Goal: Task Accomplishment & Management: Use online tool/utility

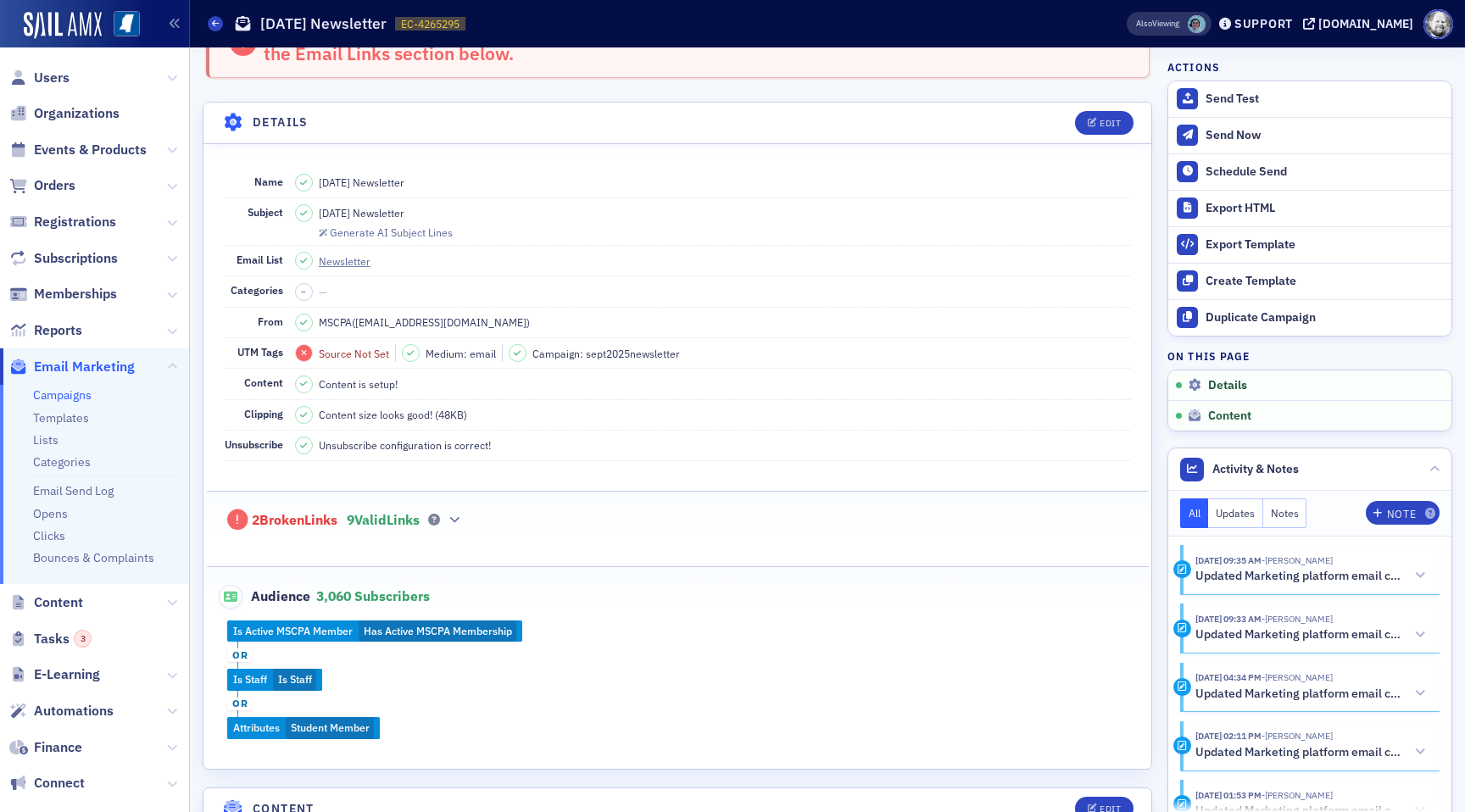
scroll to position [112, 0]
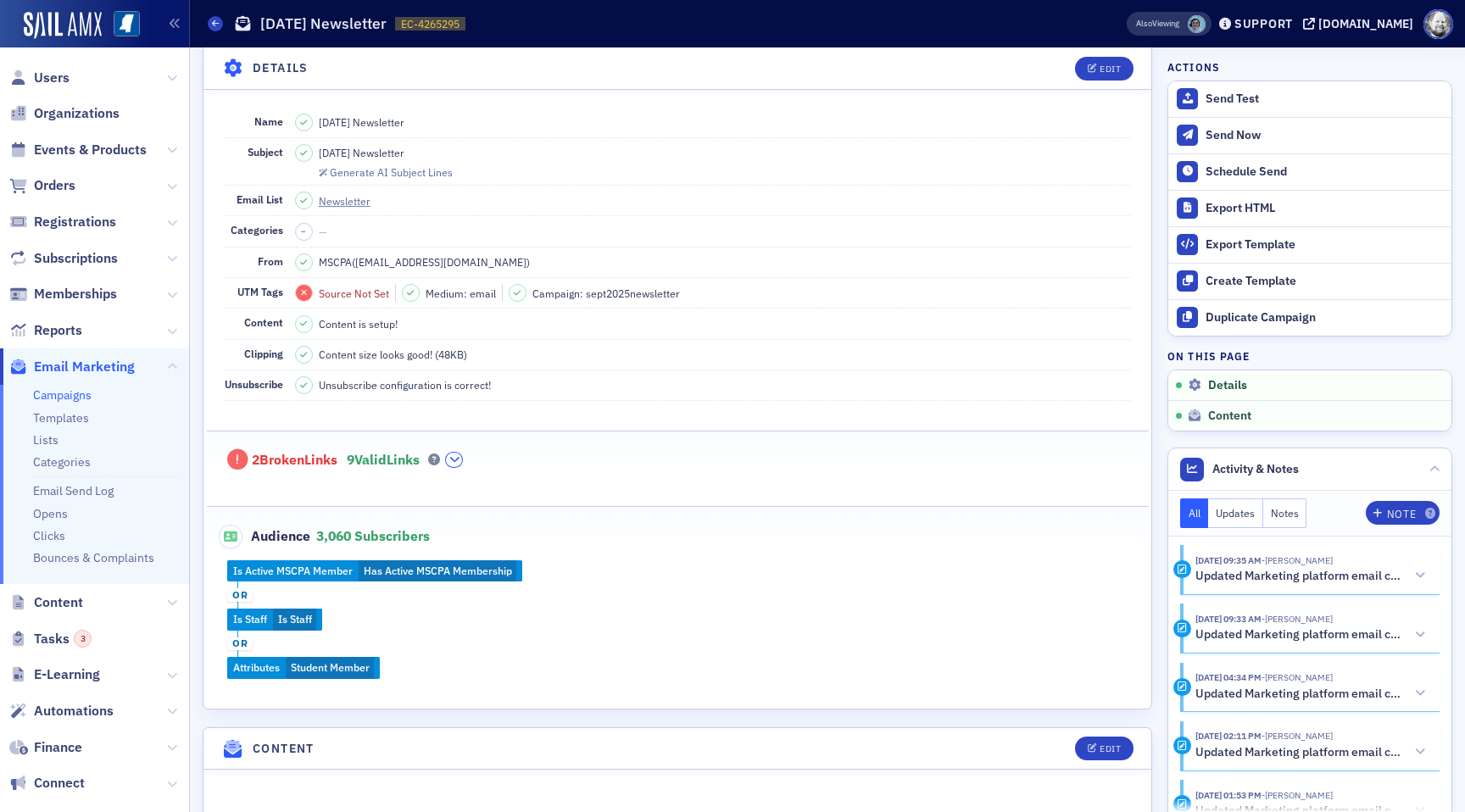
click at [460, 458] on icon "button" at bounding box center [454, 459] width 10 height 10
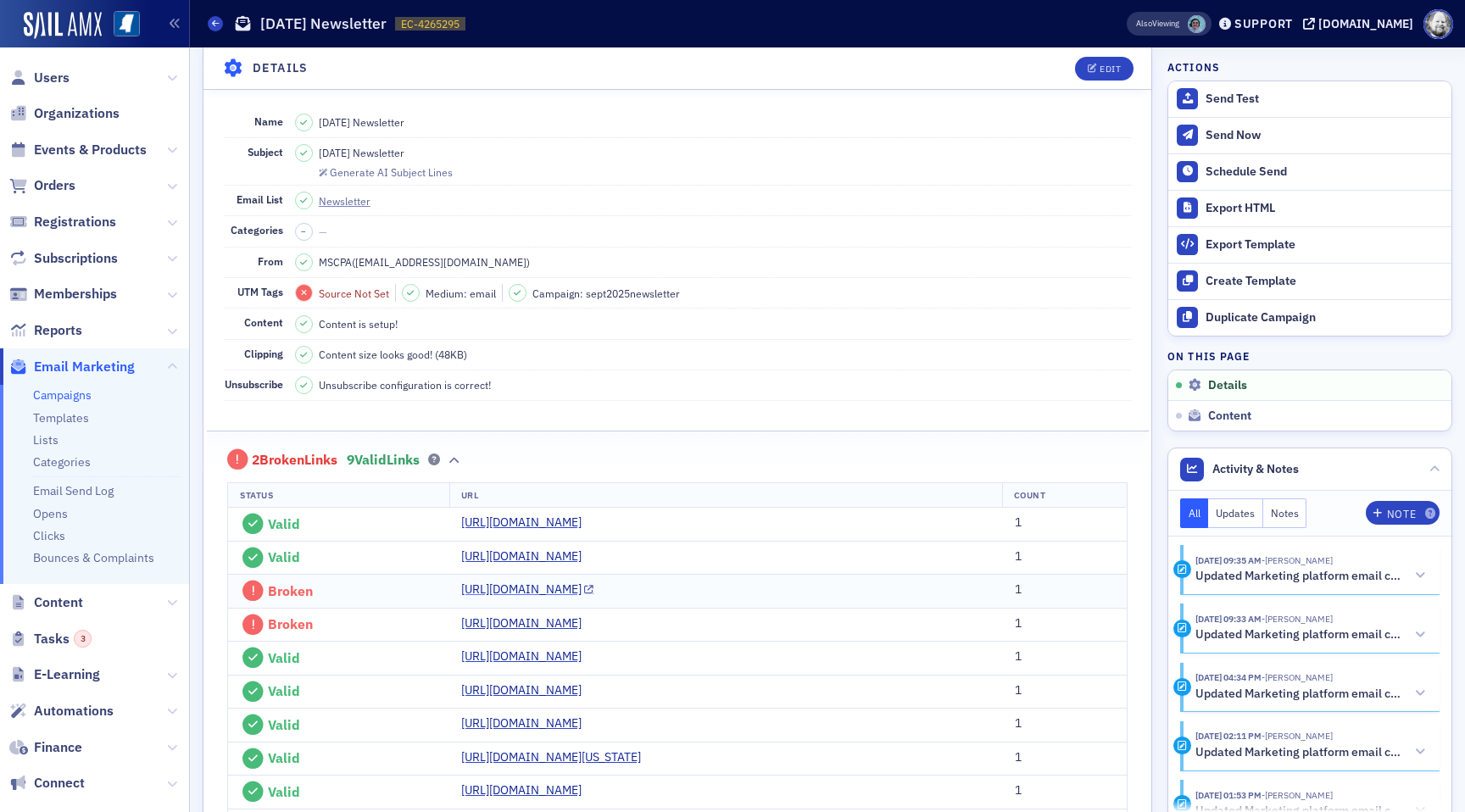
click at [470, 598] on link "[URL][DOMAIN_NAME]" at bounding box center [528, 590] width 133 height 18
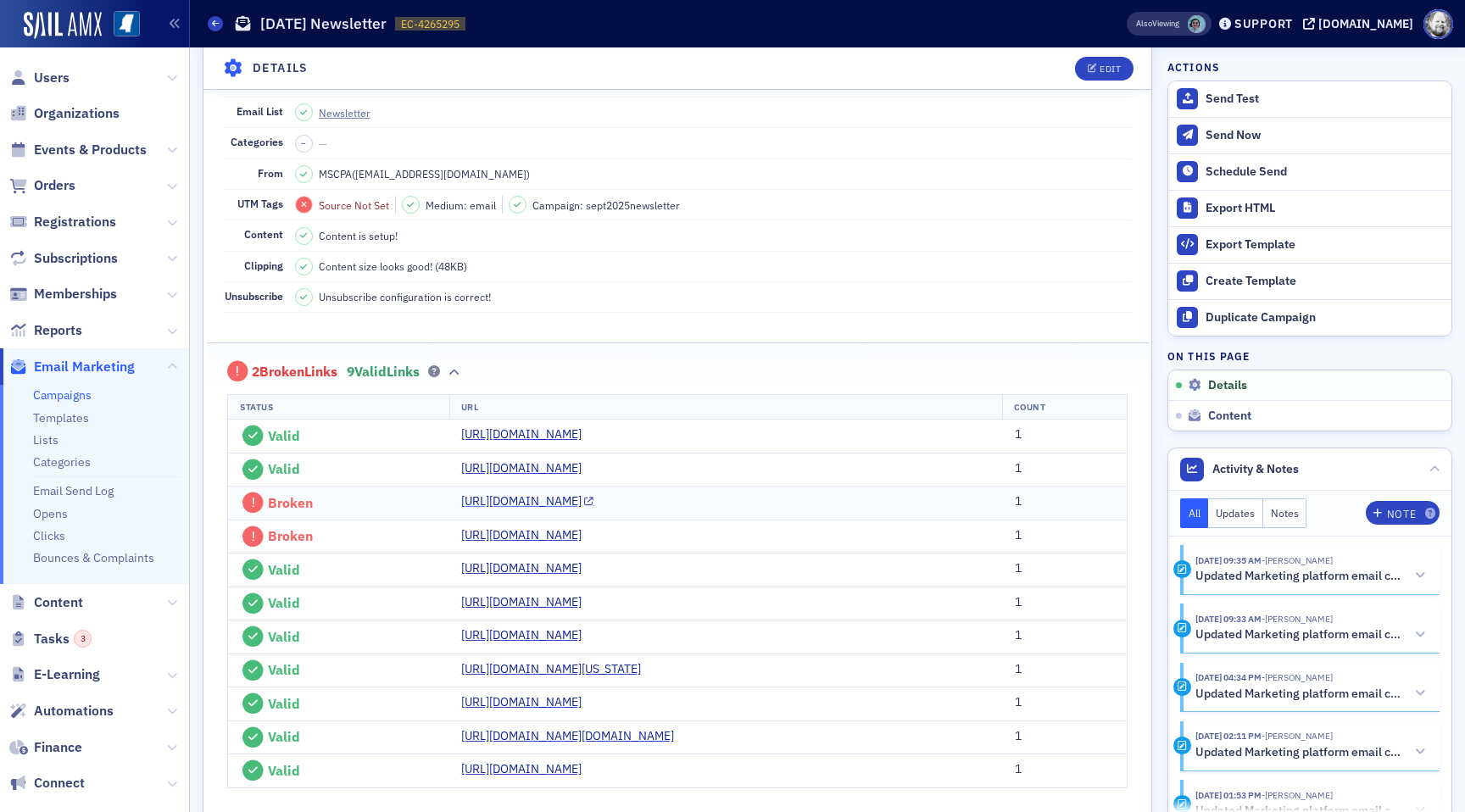
scroll to position [211, 0]
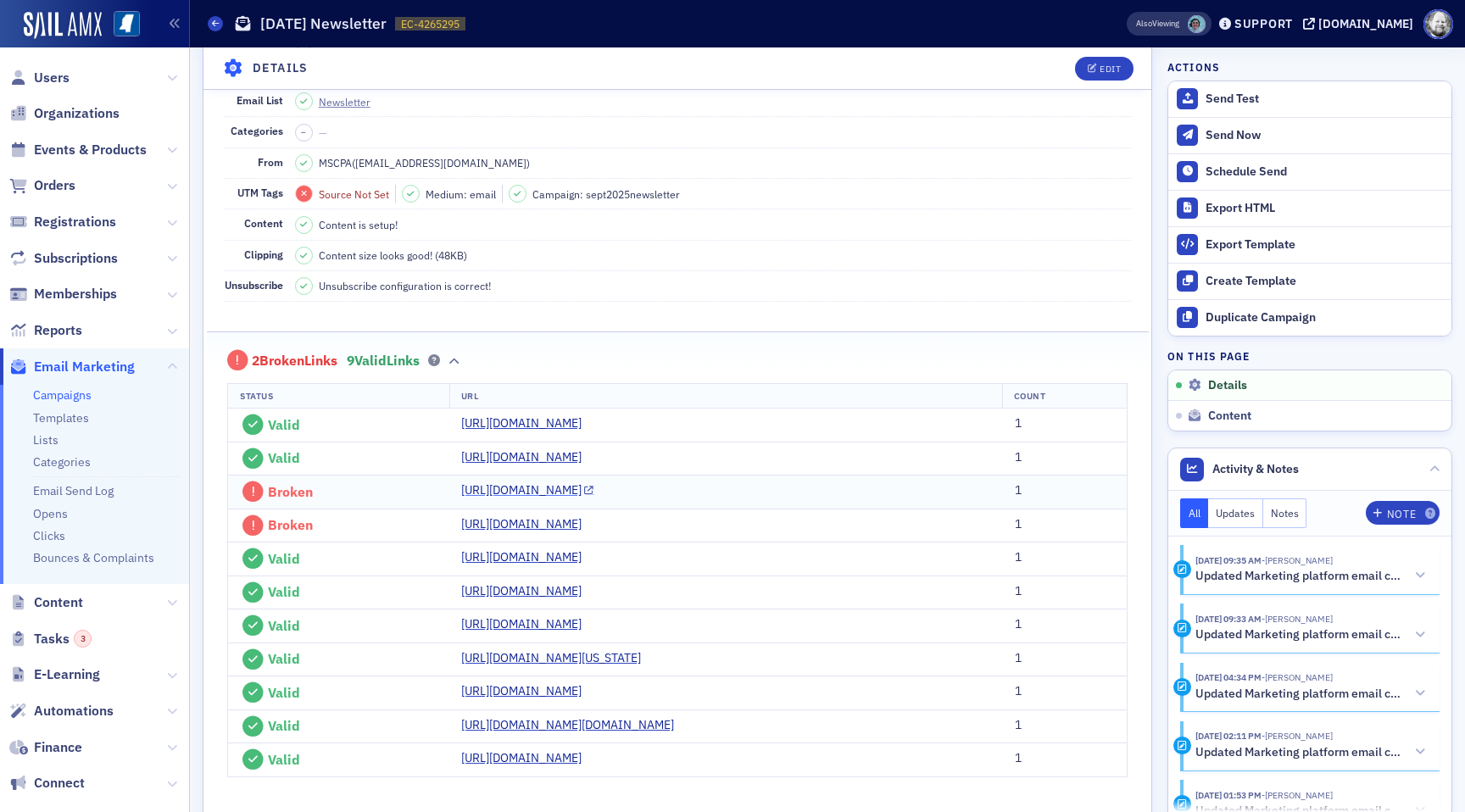
click at [509, 499] on link "[URL][DOMAIN_NAME]" at bounding box center [528, 490] width 133 height 18
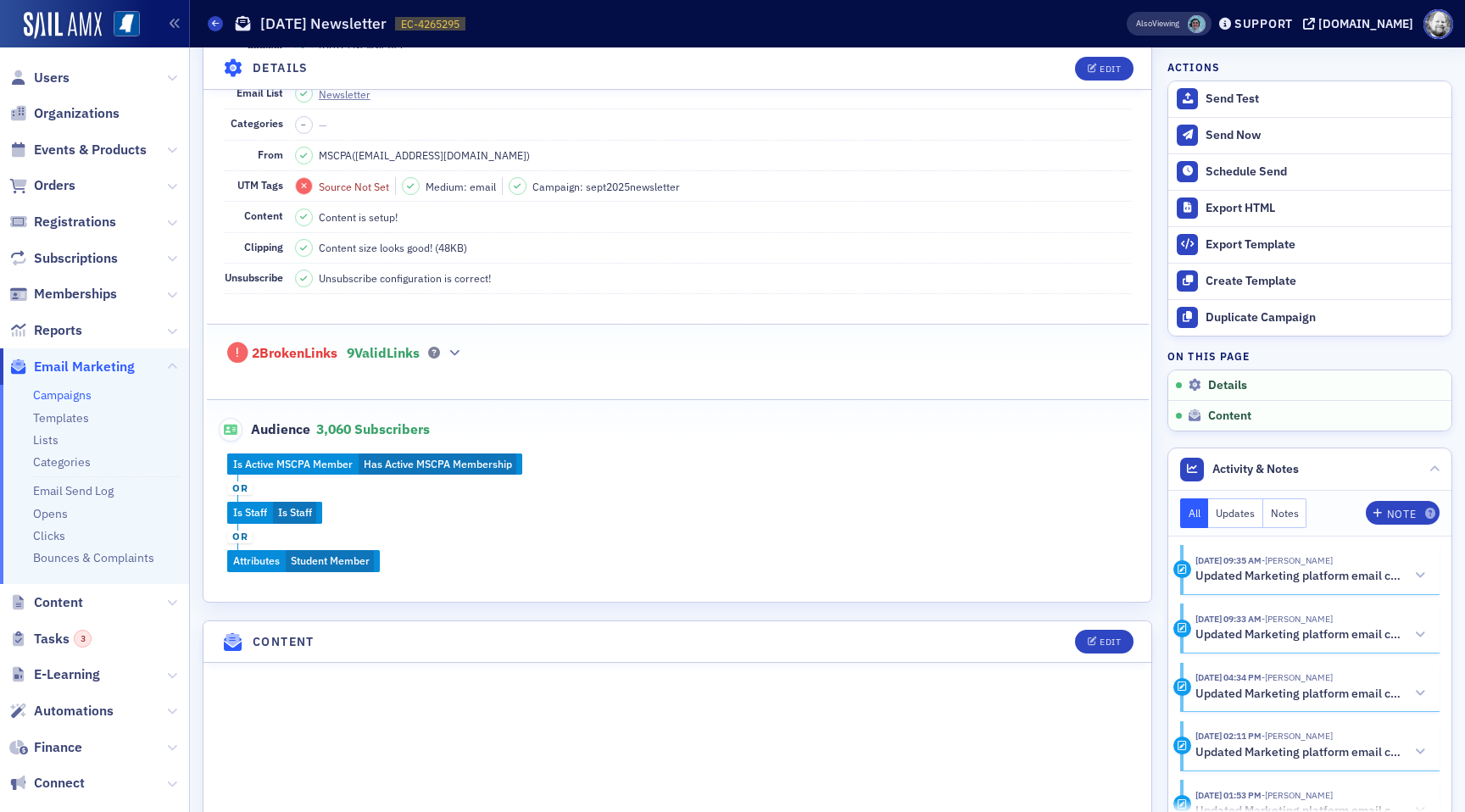
scroll to position [224, 0]
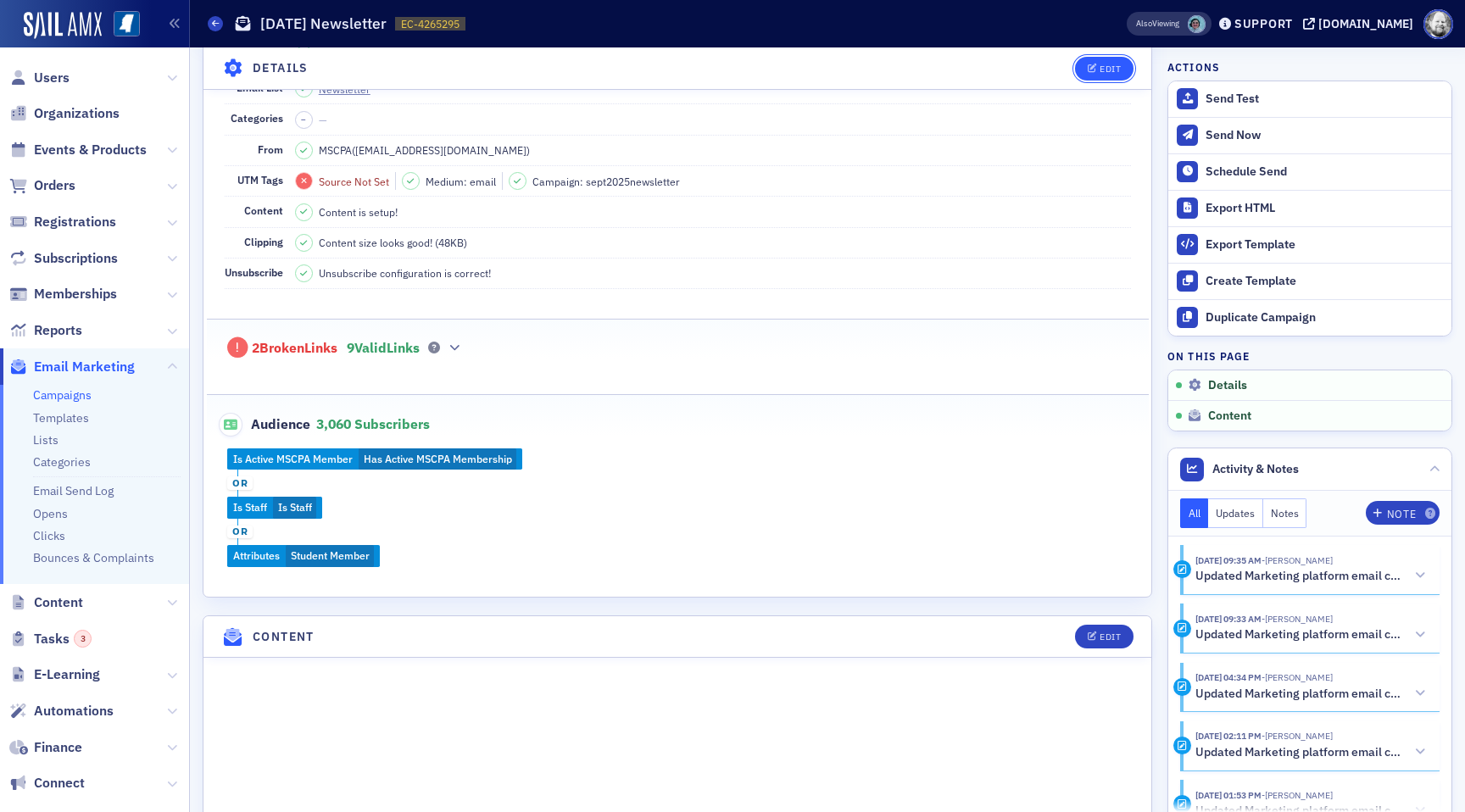
click at [1104, 72] on div "Edit" at bounding box center [1110, 68] width 22 height 9
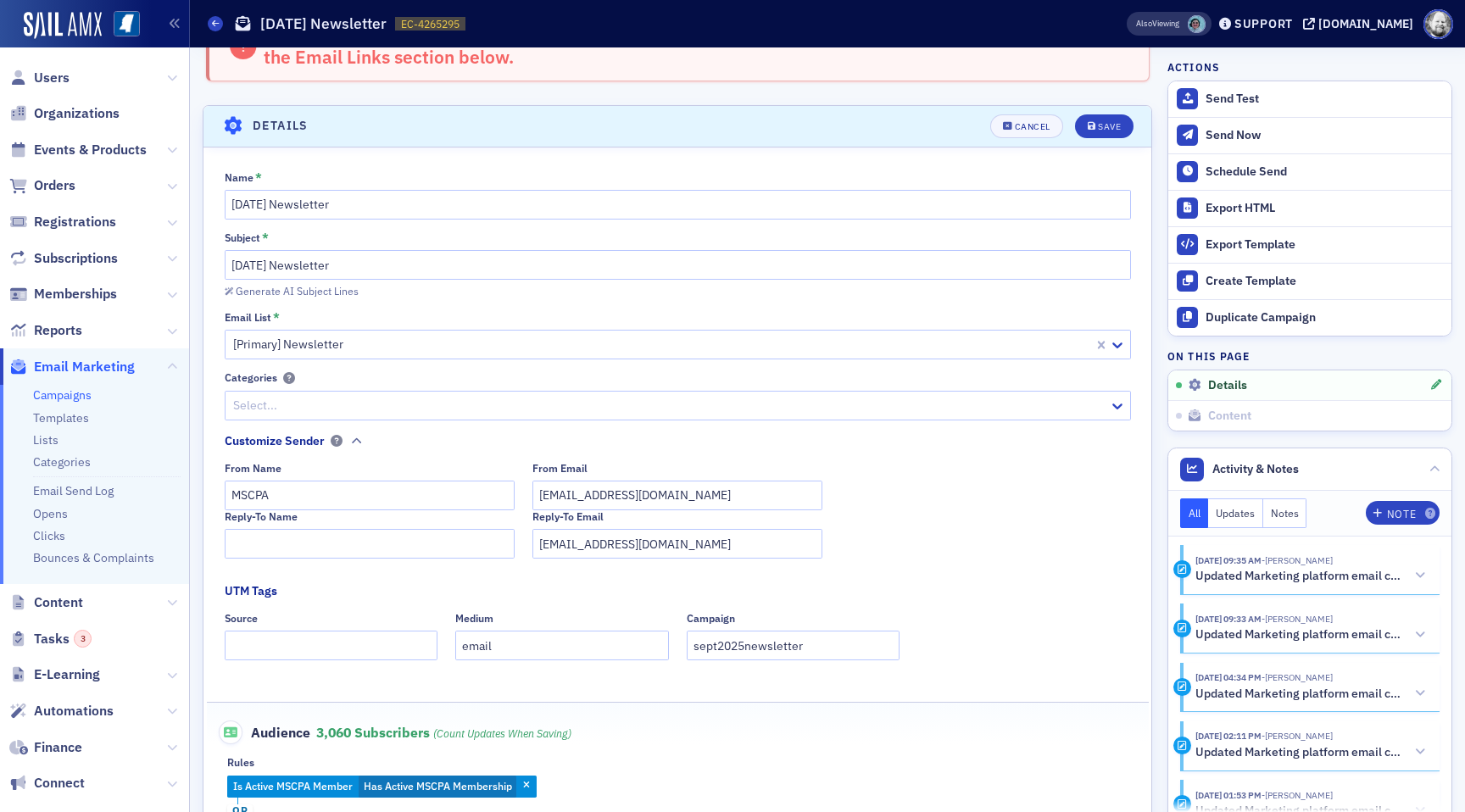
scroll to position [0, 0]
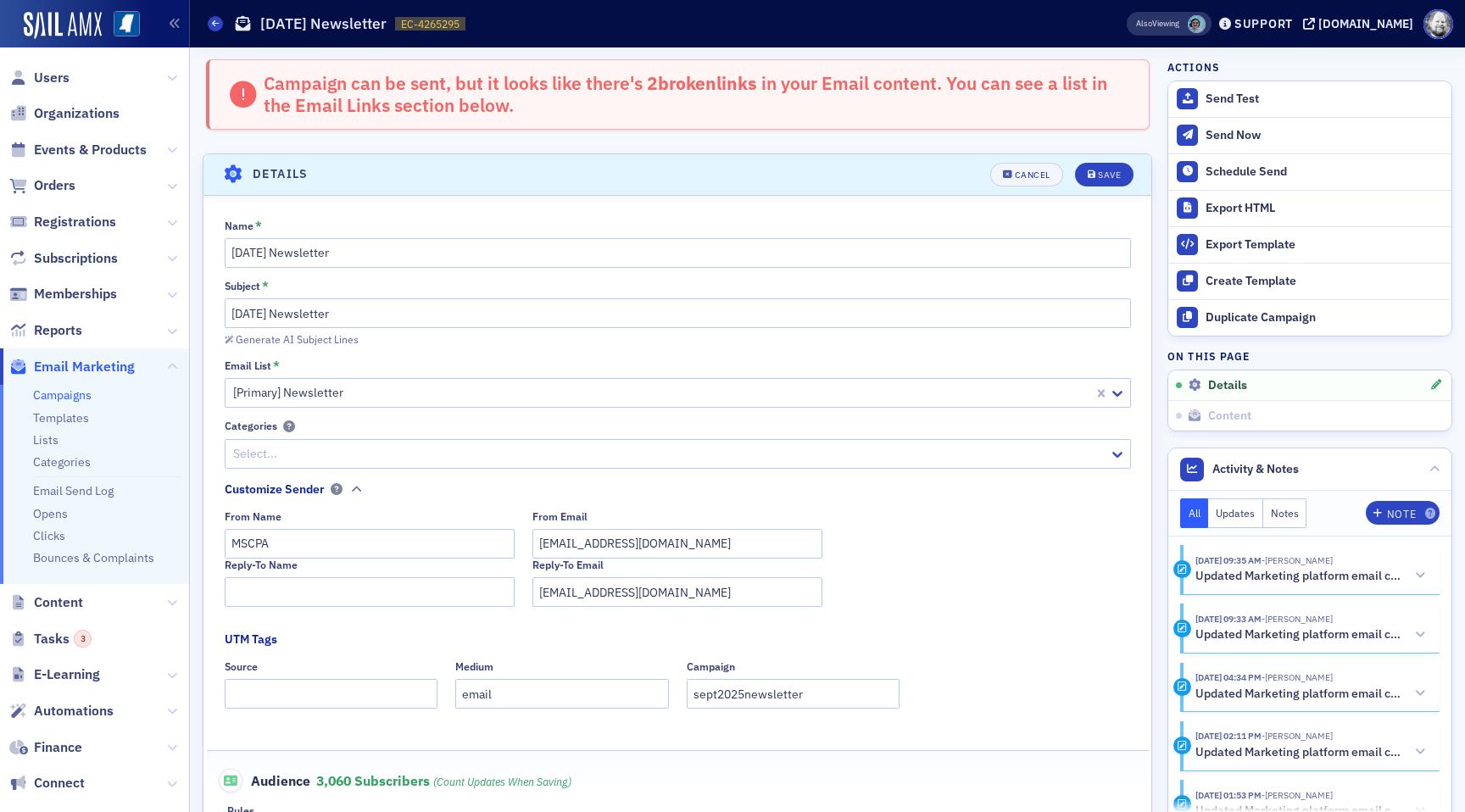
click at [1016, 159] on header "Details Cancel Save" at bounding box center [677, 175] width 948 height 41
click at [1016, 170] on div "Cancel" at bounding box center [1032, 174] width 36 height 9
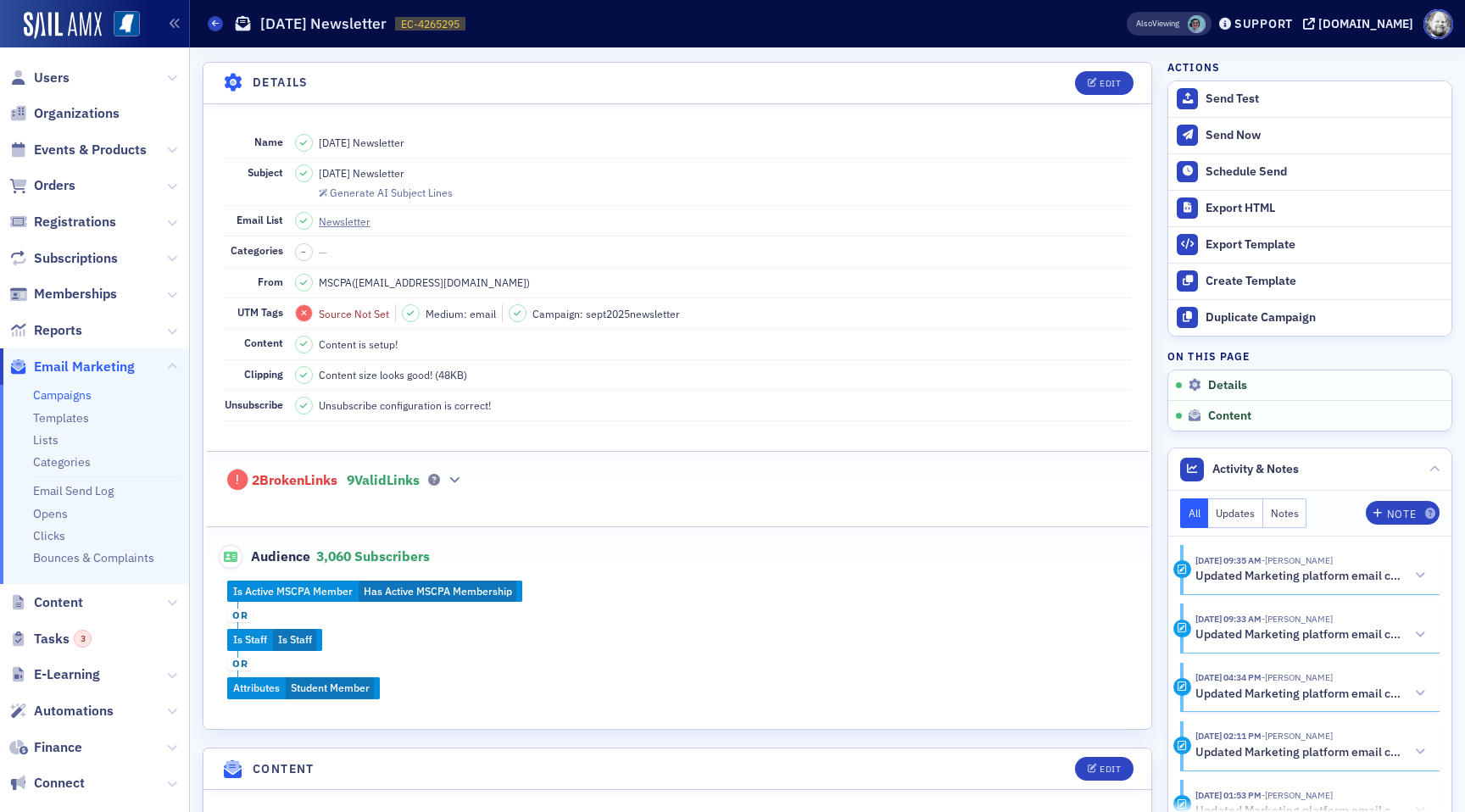
scroll to position [96, 0]
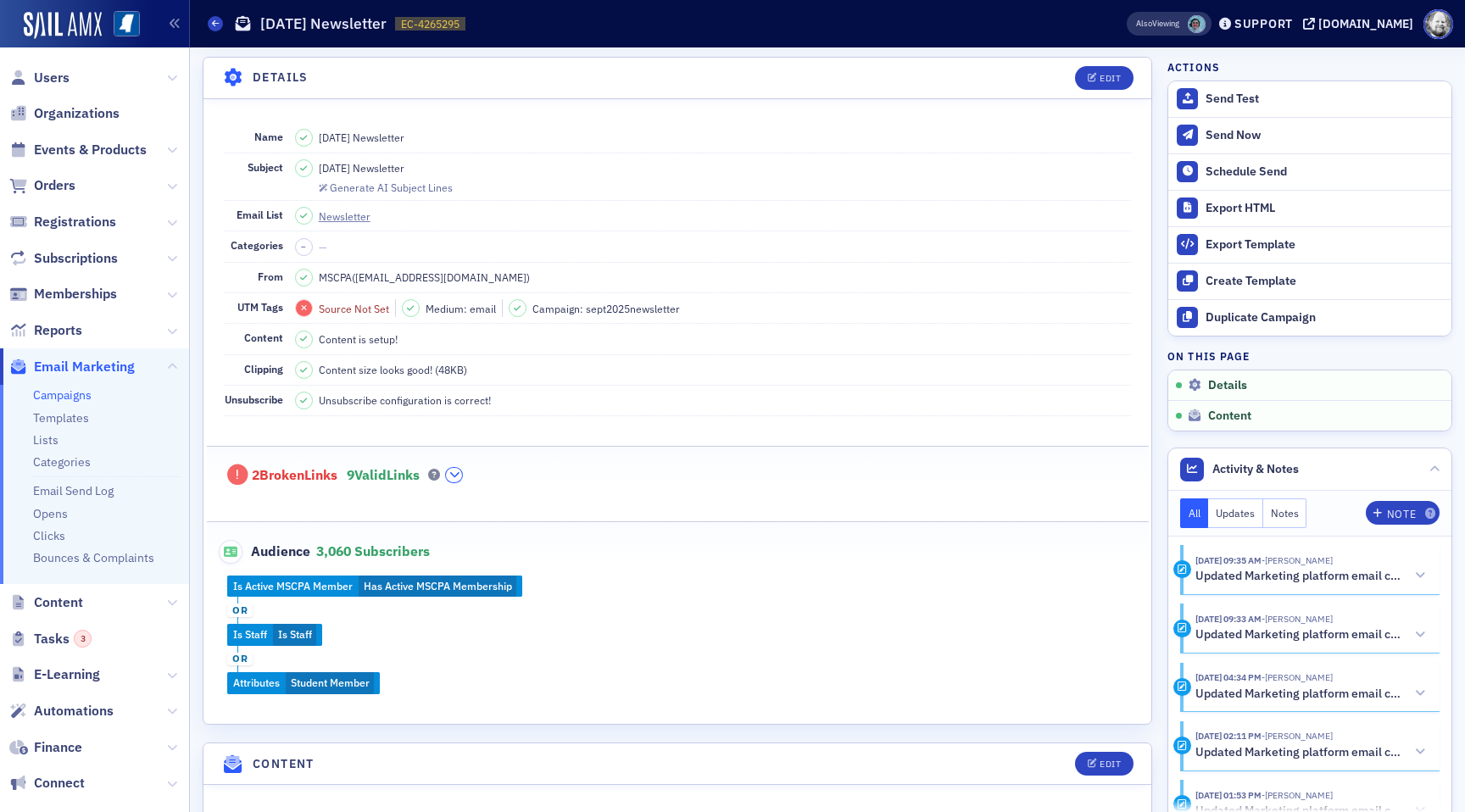
click at [460, 469] on icon "button" at bounding box center [454, 474] width 10 height 10
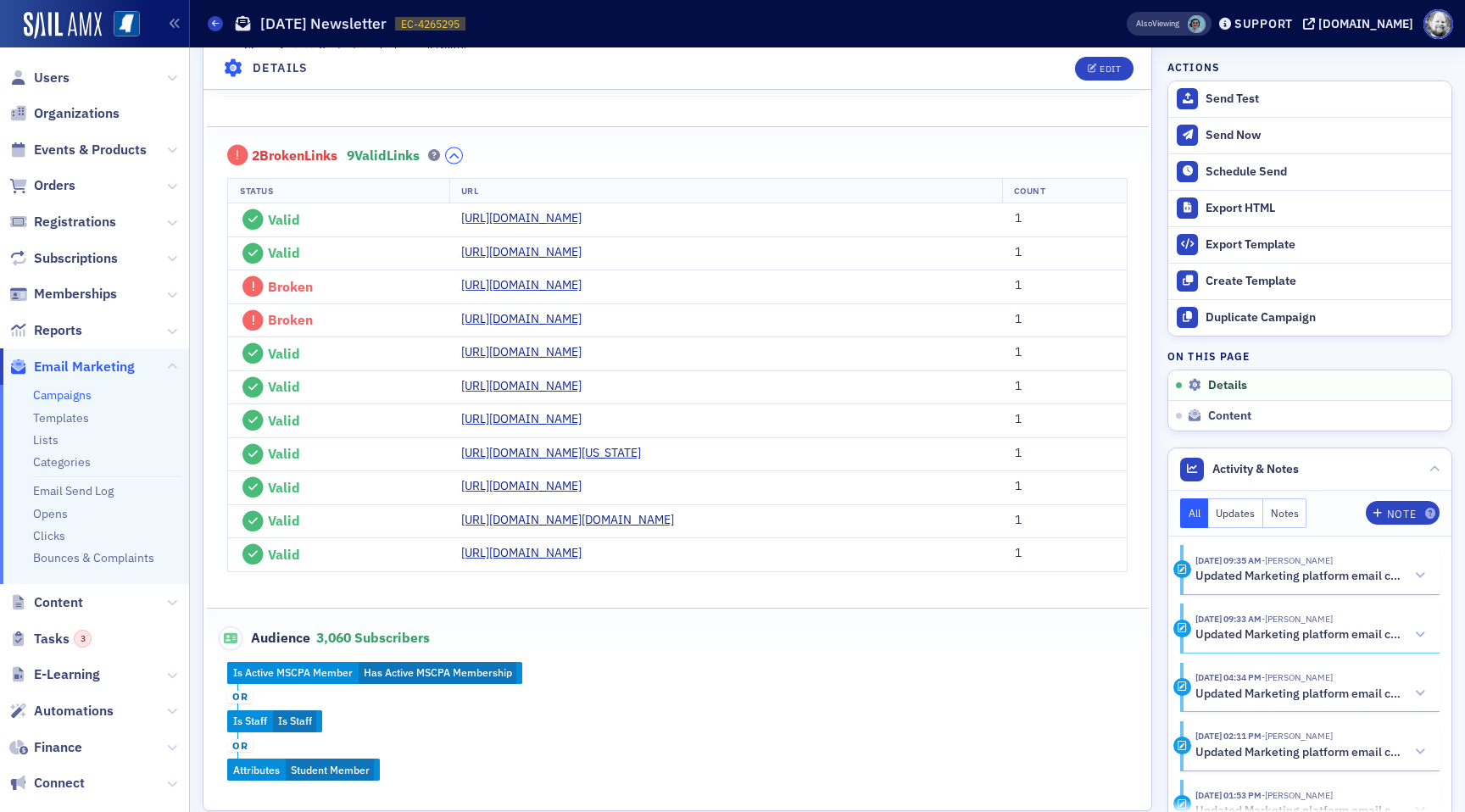
scroll to position [418, 0]
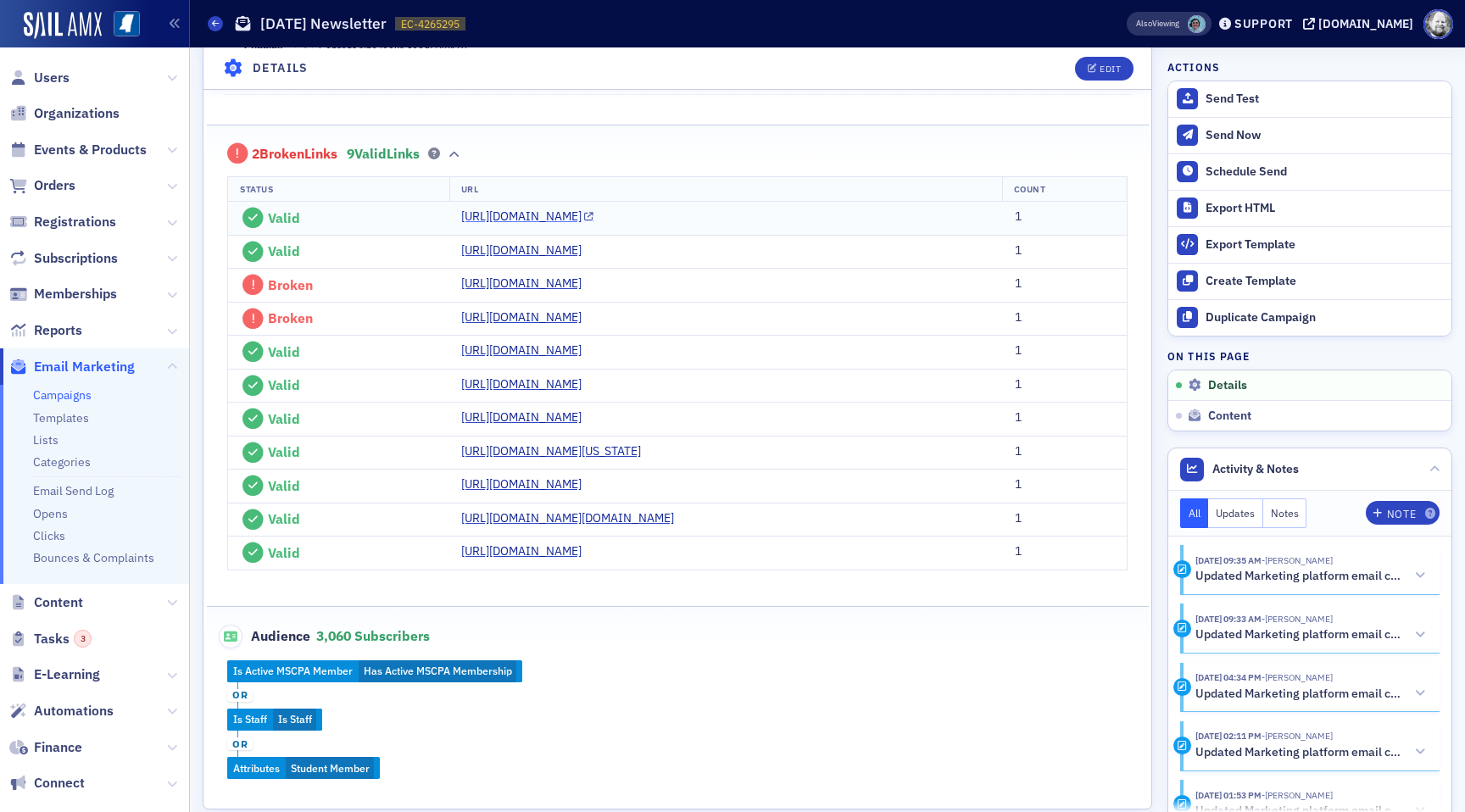
click at [594, 213] on link "[URL][DOMAIN_NAME]" at bounding box center [528, 217] width 133 height 18
click at [461, 326] on link "[URL][DOMAIN_NAME]" at bounding box center [528, 317] width 133 height 18
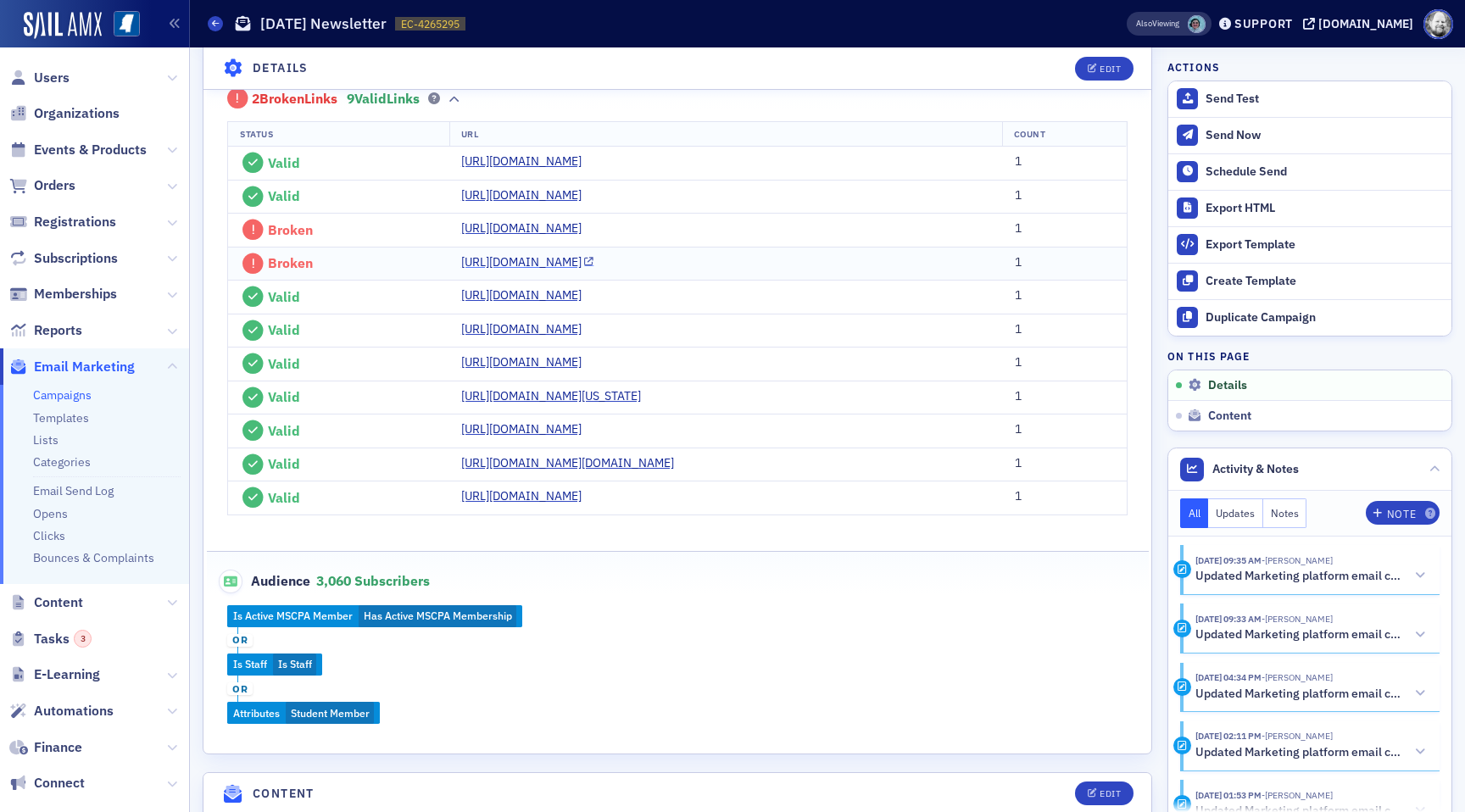
scroll to position [482, 0]
